Goal: Transaction & Acquisition: Purchase product/service

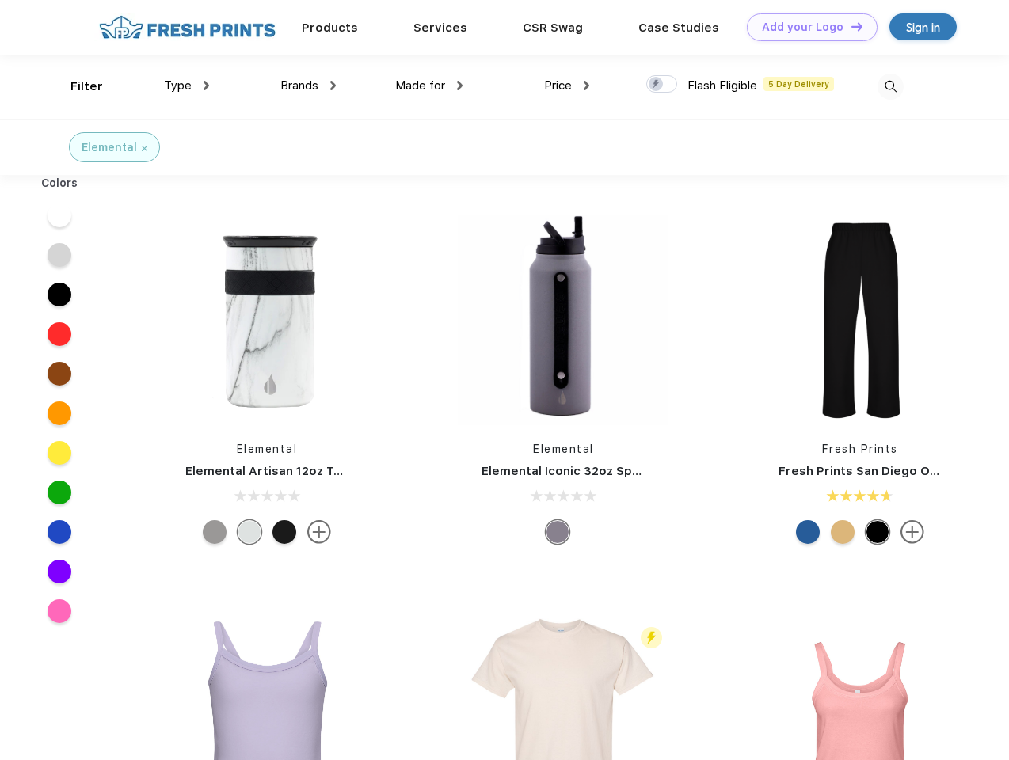
click at [806, 27] on link "Add your Logo Design Tool" at bounding box center [812, 27] width 131 height 28
click at [0, 0] on div "Design Tool" at bounding box center [0, 0] width 0 height 0
click at [850, 26] on link "Add your Logo Design Tool" at bounding box center [812, 27] width 131 height 28
click at [76, 86] on div "Filter" at bounding box center [86, 87] width 32 height 18
click at [187, 86] on span "Type" at bounding box center [178, 85] width 28 height 14
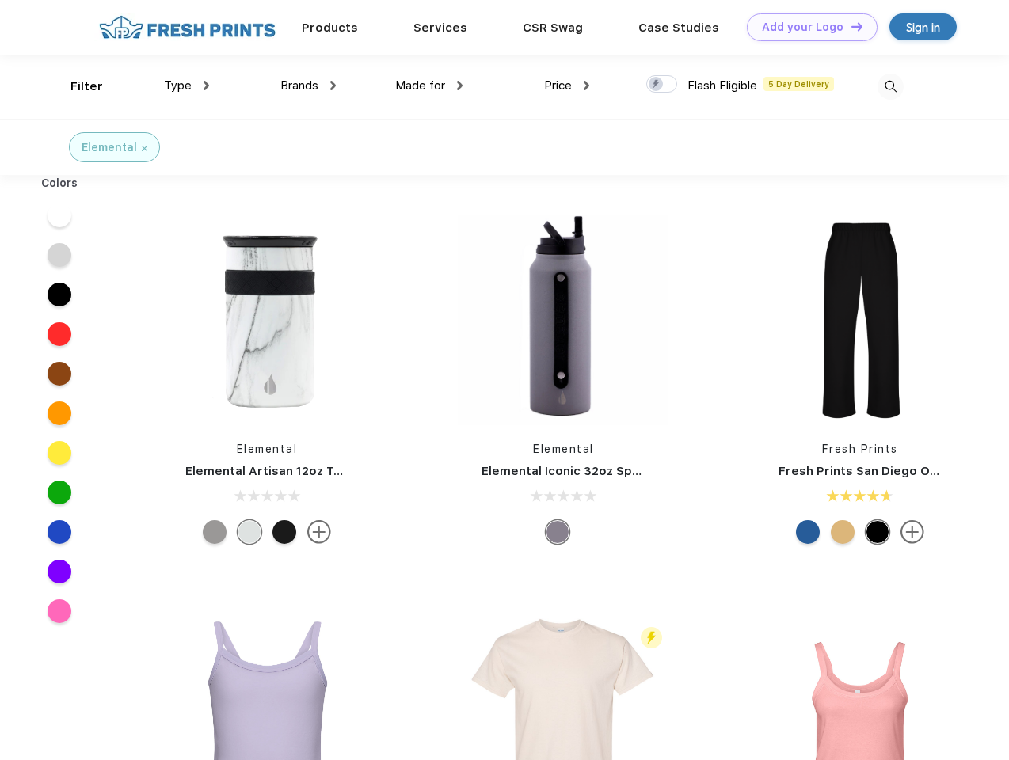
click at [308, 86] on span "Brands" at bounding box center [299, 85] width 38 height 14
click at [429, 86] on span "Made for" at bounding box center [420, 85] width 50 height 14
click at [567, 86] on span "Price" at bounding box center [558, 85] width 28 height 14
click at [662, 85] on div at bounding box center [661, 83] width 31 height 17
click at [657, 85] on input "checkbox" at bounding box center [651, 79] width 10 height 10
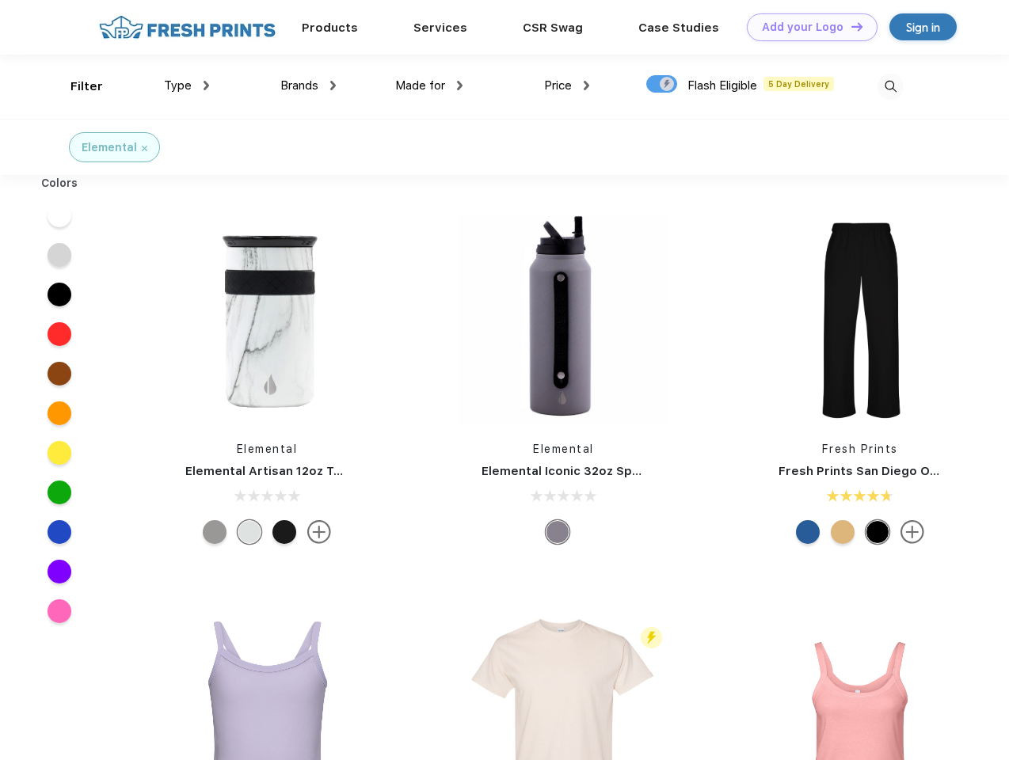
click at [890, 86] on img at bounding box center [891, 87] width 26 height 26
